Goal: Go to known website: Access a specific website the user already knows

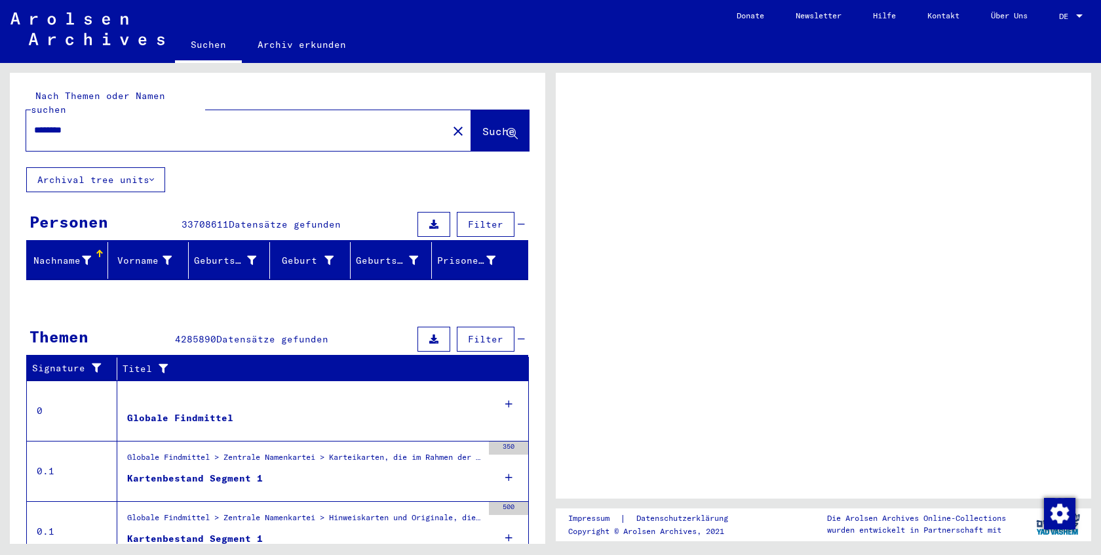
scroll to position [33, 0]
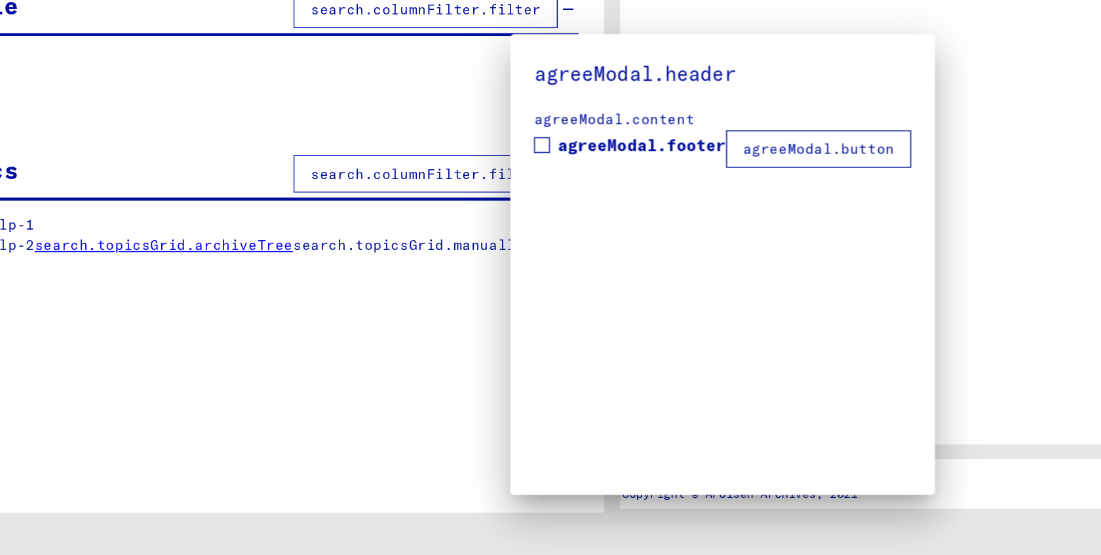
type input "********"
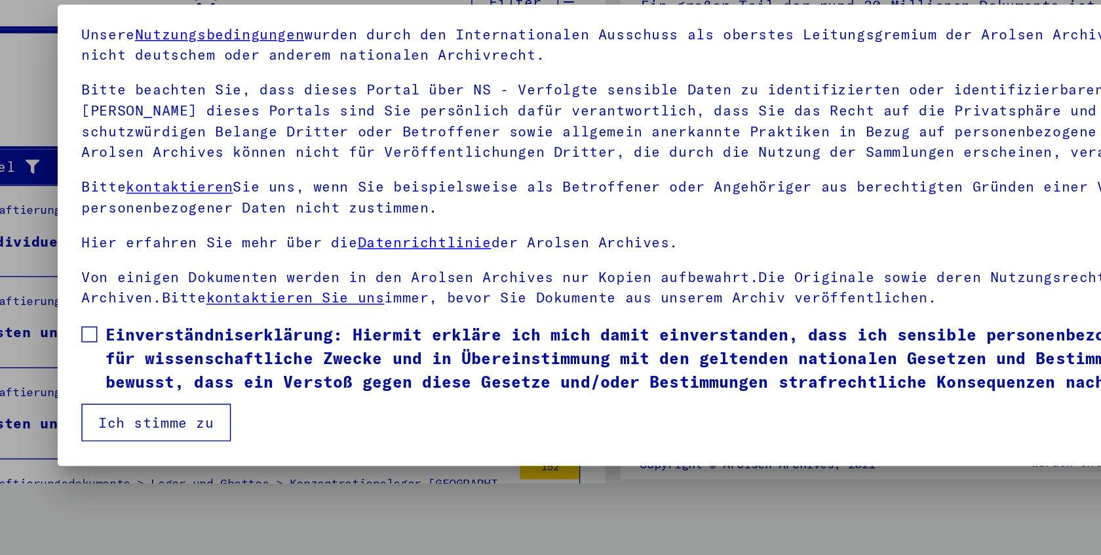
scroll to position [46, 0]
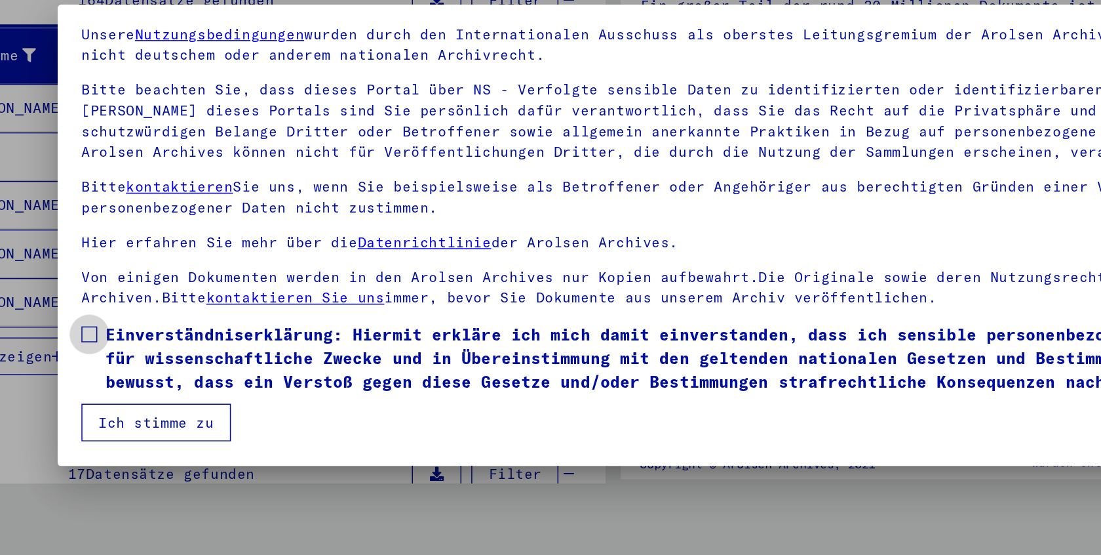
click at [126, 338] on span at bounding box center [131, 343] width 10 height 10
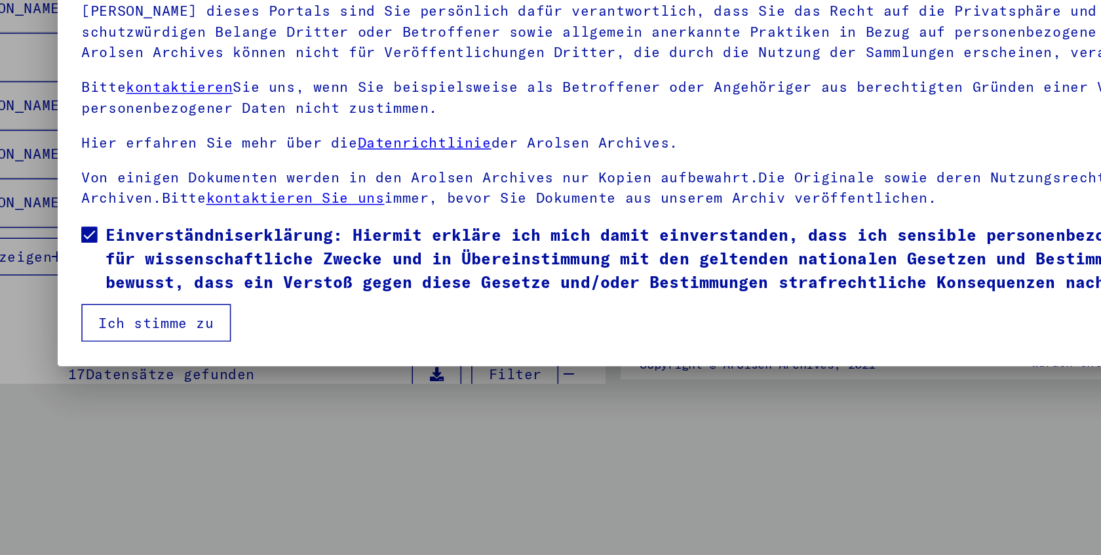
scroll to position [0, 0]
click at [126, 389] on button "Ich stimme zu" at bounding box center [175, 401] width 99 height 25
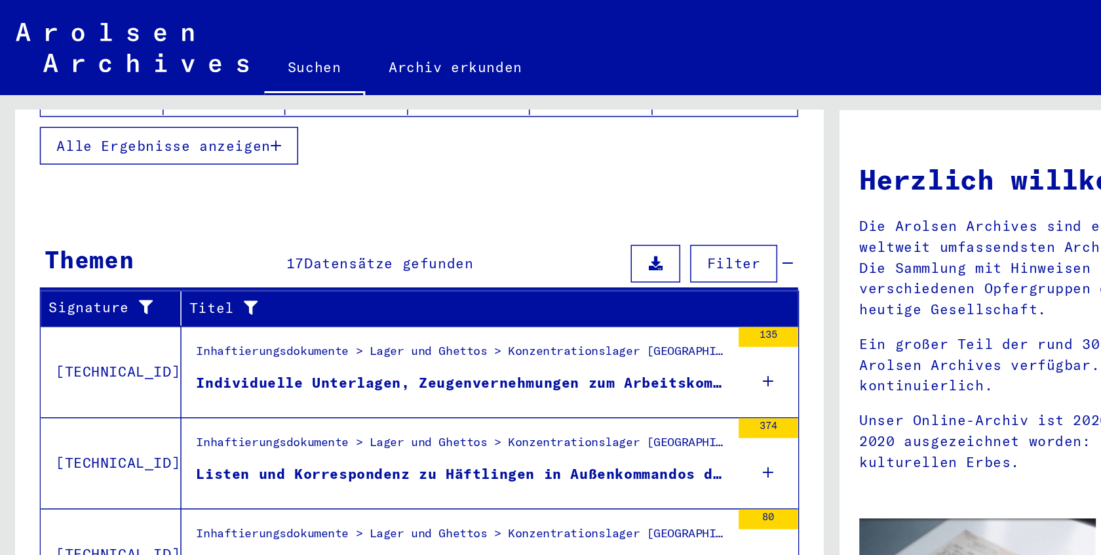
scroll to position [362, 0]
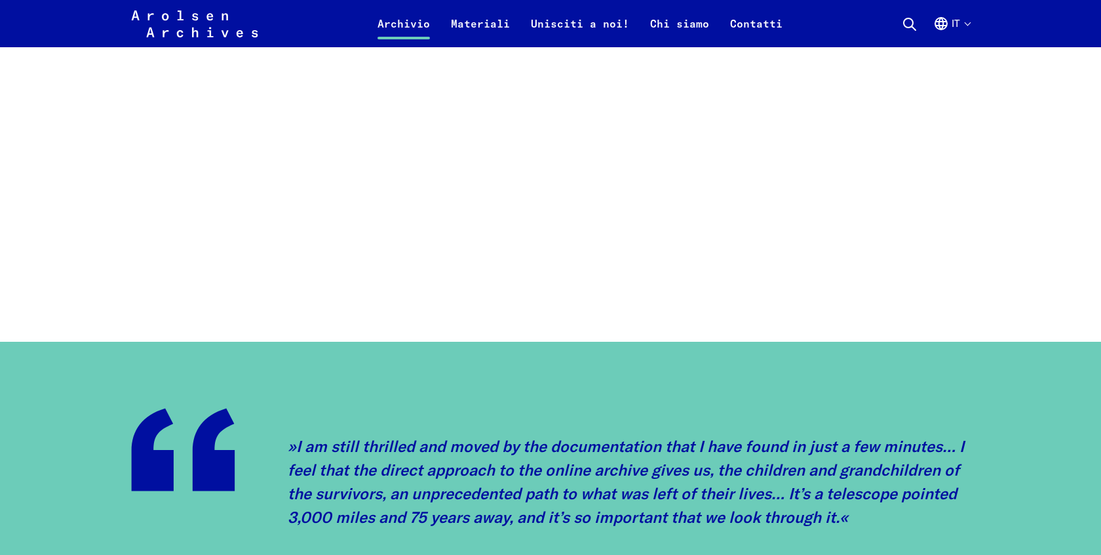
scroll to position [1141, 0]
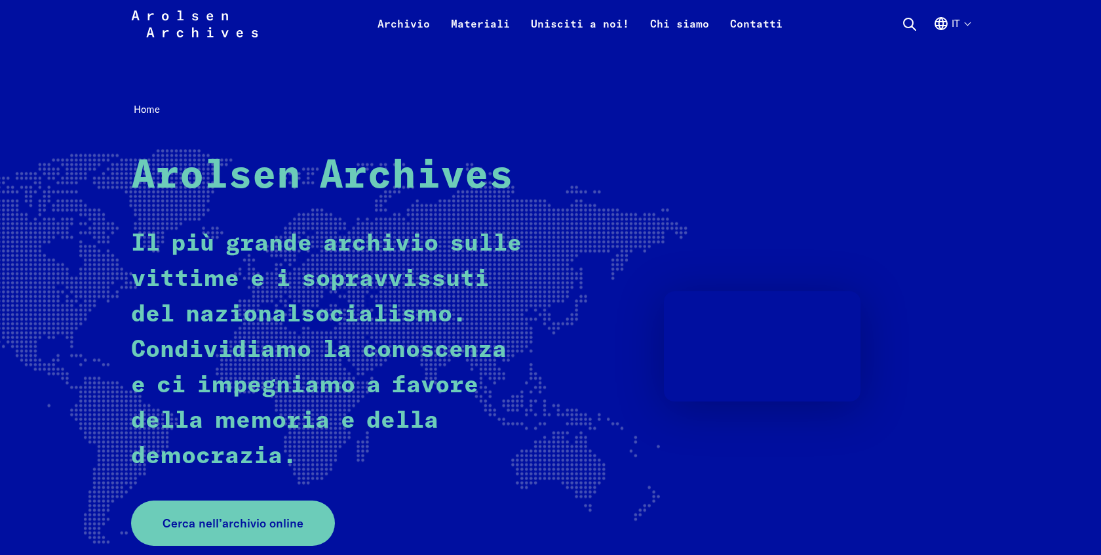
scroll to position [94, 0]
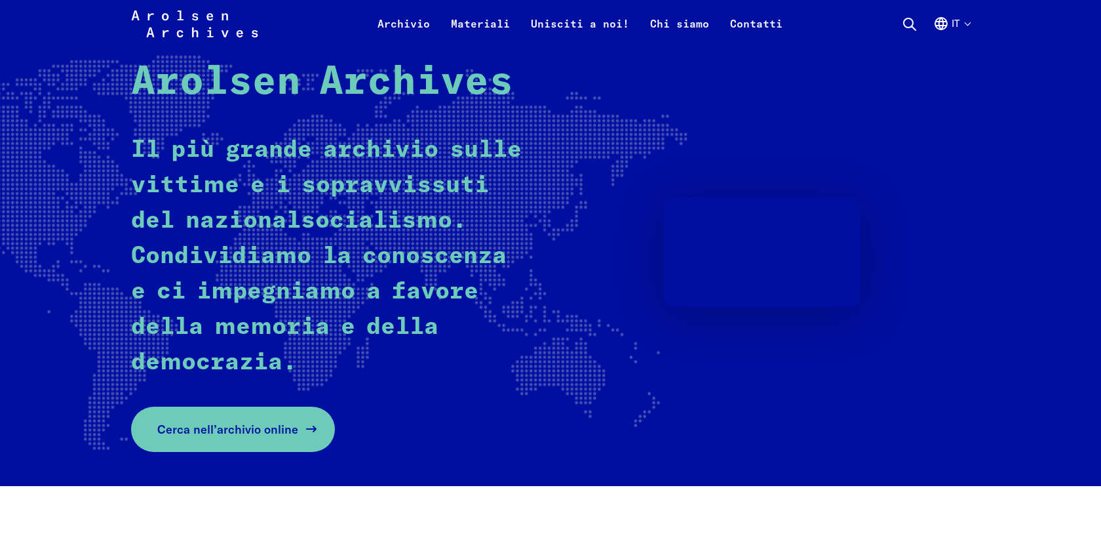
click at [267, 427] on span "Cerca nell’archivio online" at bounding box center [227, 429] width 141 height 18
